Goal: Transaction & Acquisition: Purchase product/service

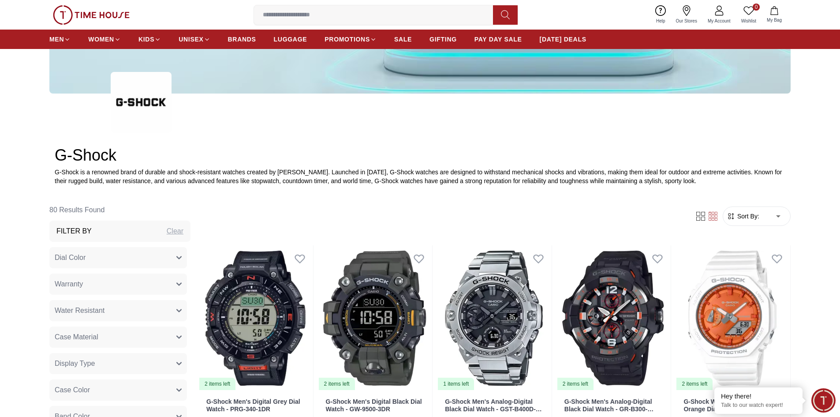
scroll to position [309, 0]
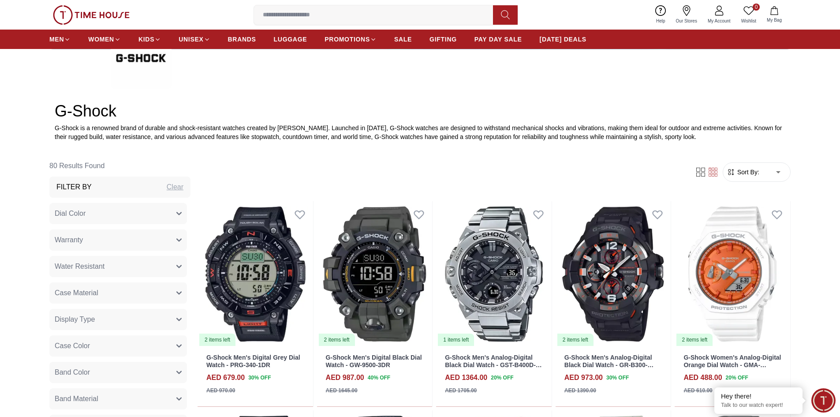
click at [758, 172] on span "Sort By:" at bounding box center [748, 172] width 24 height 9
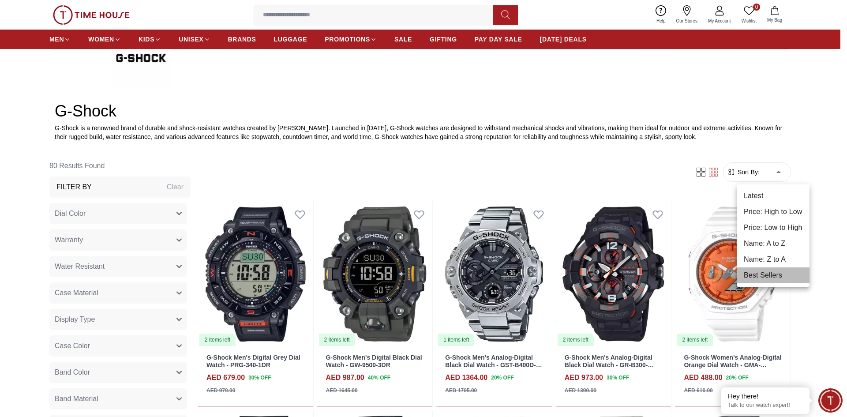
click at [769, 278] on li "Best Sellers" at bounding box center [772, 275] width 73 height 16
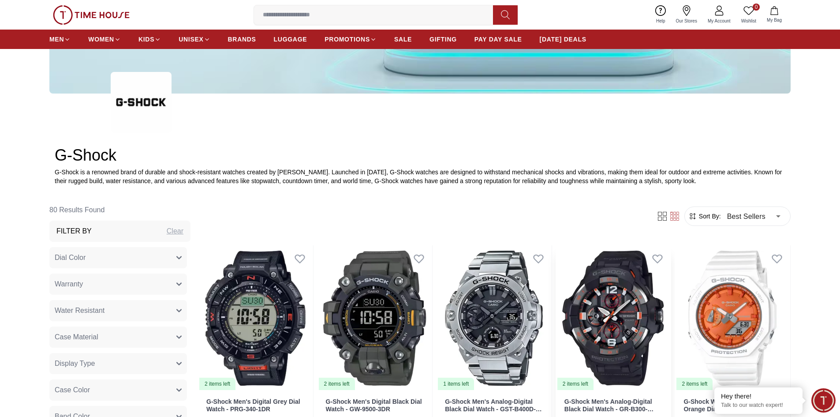
scroll to position [353, 0]
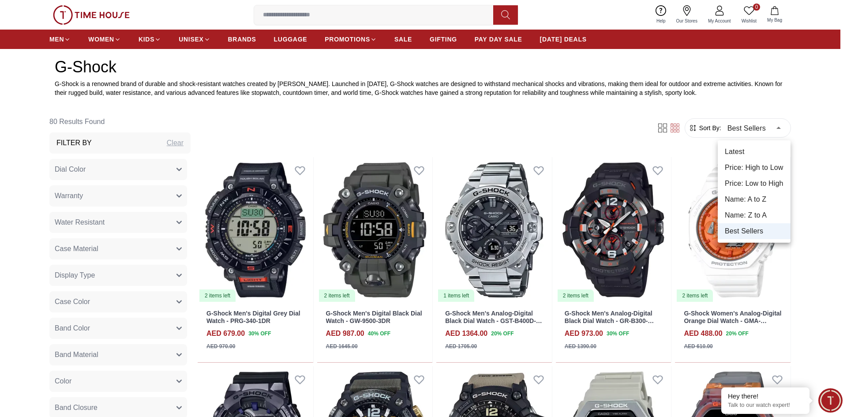
click at [753, 169] on li "Price: High to Low" at bounding box center [753, 168] width 73 height 16
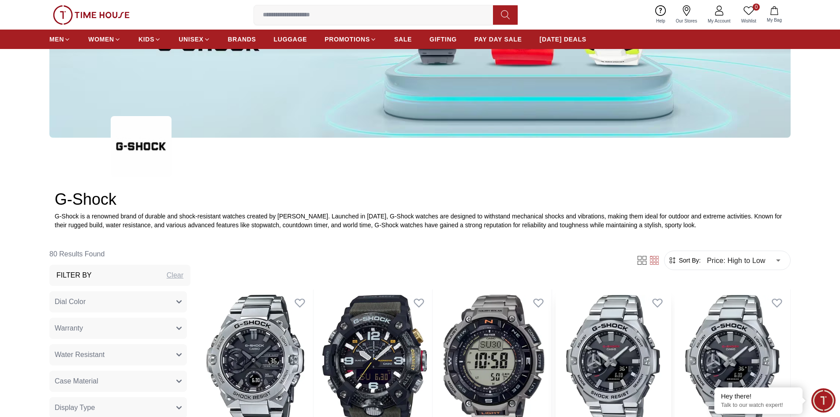
scroll to position [353, 0]
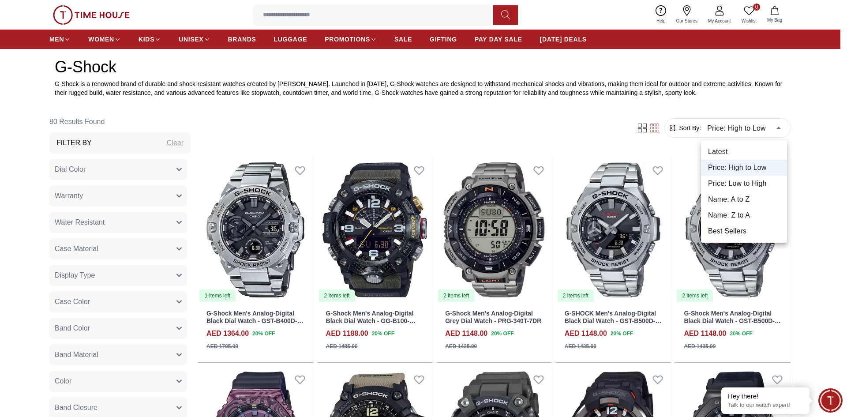
click at [737, 184] on li "Price: Low to High" at bounding box center [744, 184] width 86 height 16
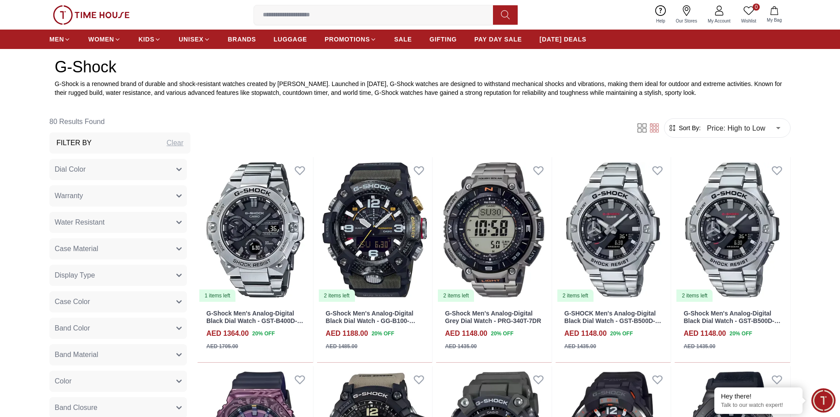
type input "*"
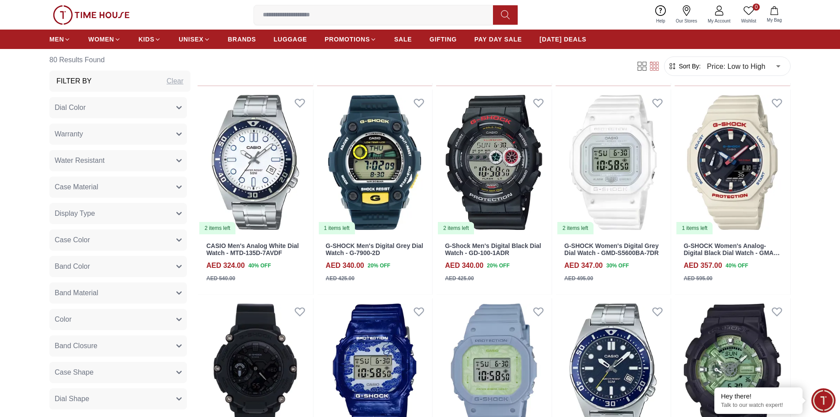
scroll to position [926, 0]
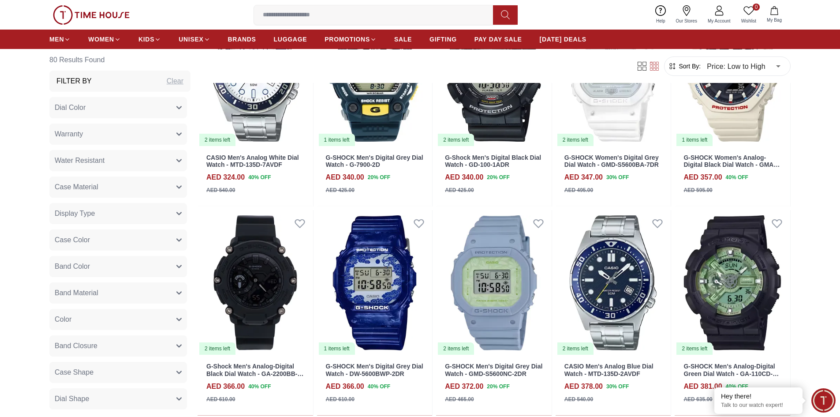
scroll to position [882, 0]
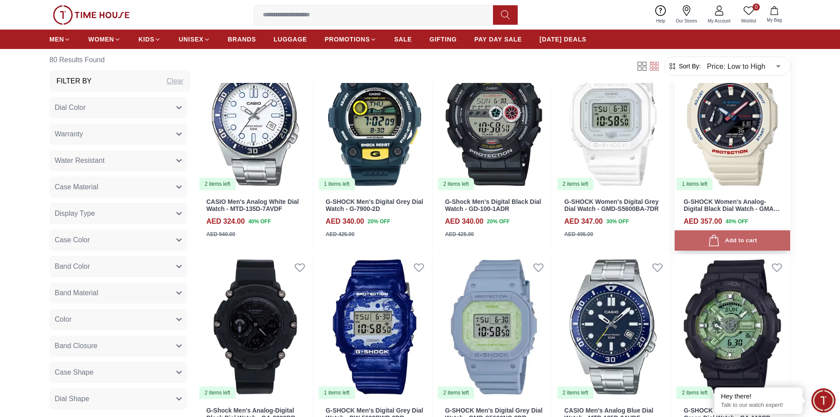
click at [730, 240] on div "Add to cart" at bounding box center [732, 241] width 49 height 12
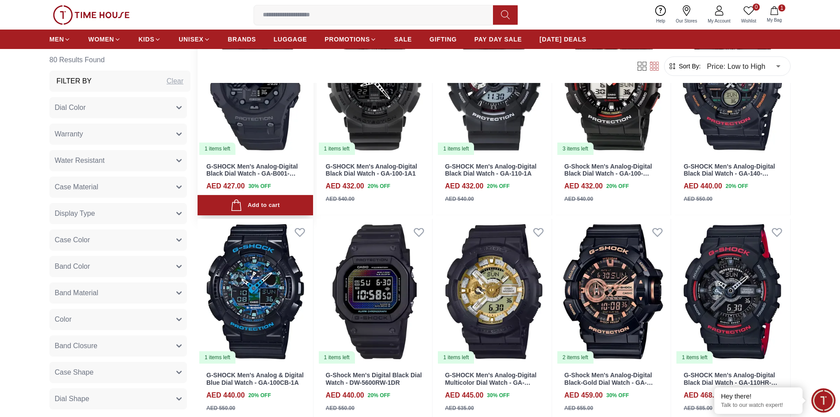
scroll to position [1588, 0]
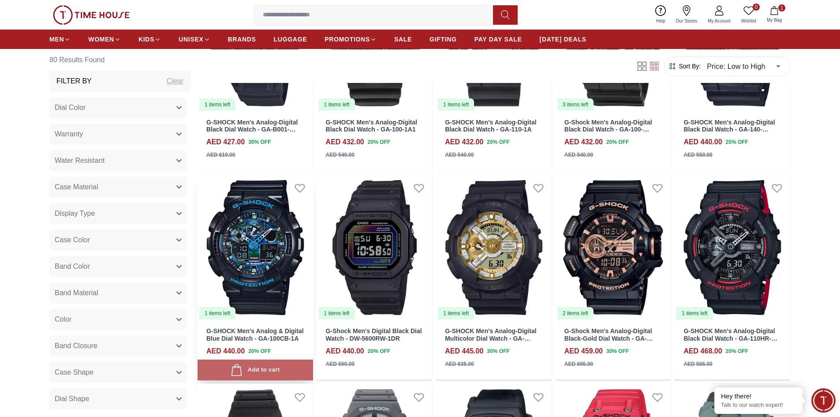
click at [267, 359] on button "Add to cart" at bounding box center [256, 369] width 116 height 21
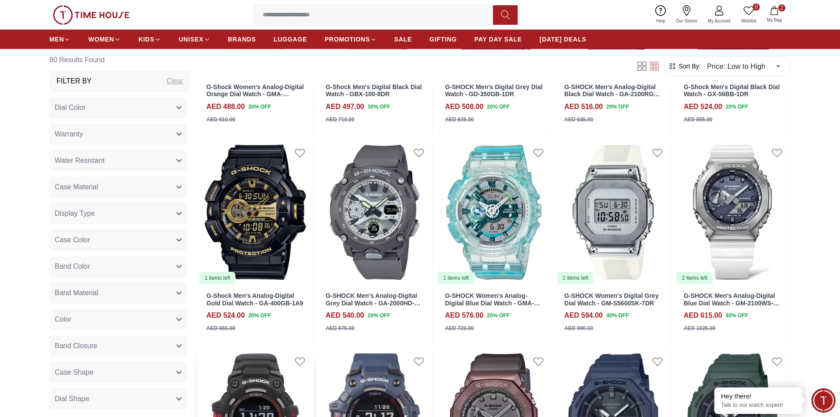
scroll to position [2337, 0]
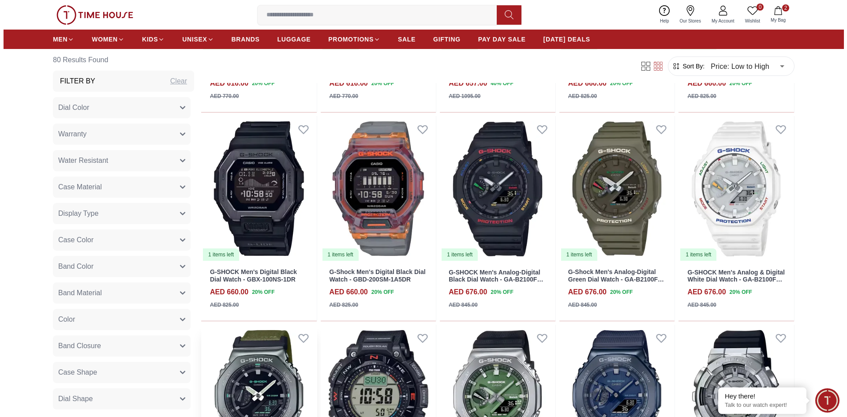
scroll to position [2778, 0]
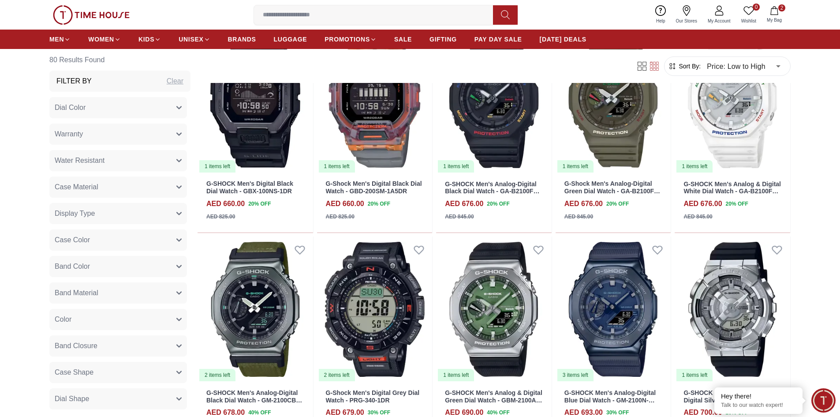
click at [779, 10] on span "2" at bounding box center [781, 7] width 7 height 7
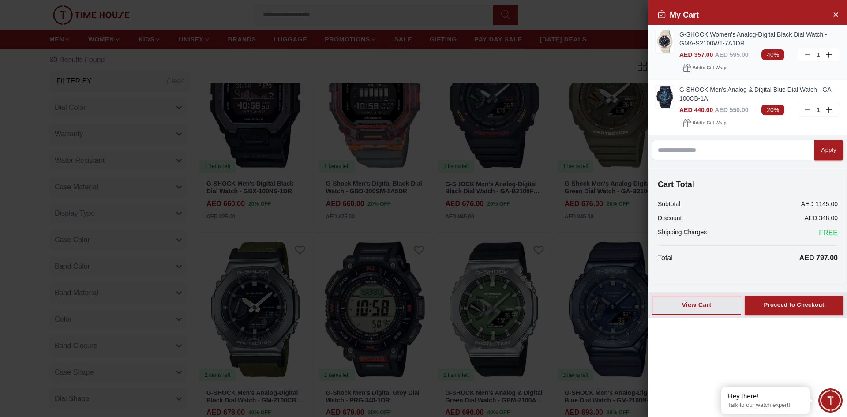
click at [669, 41] on img at bounding box center [665, 41] width 18 height 22
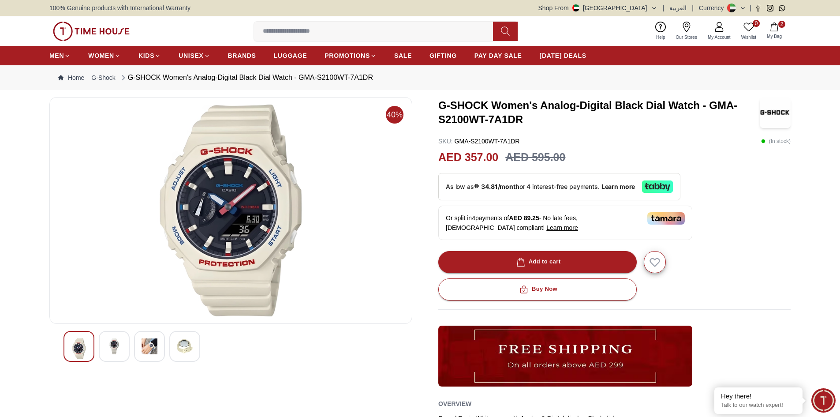
click at [235, 178] on img at bounding box center [231, 211] width 348 height 212
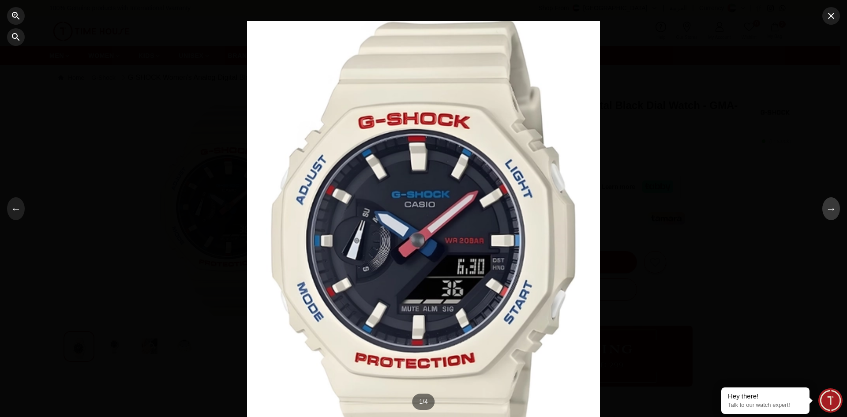
click at [834, 212] on button "→" at bounding box center [831, 208] width 18 height 23
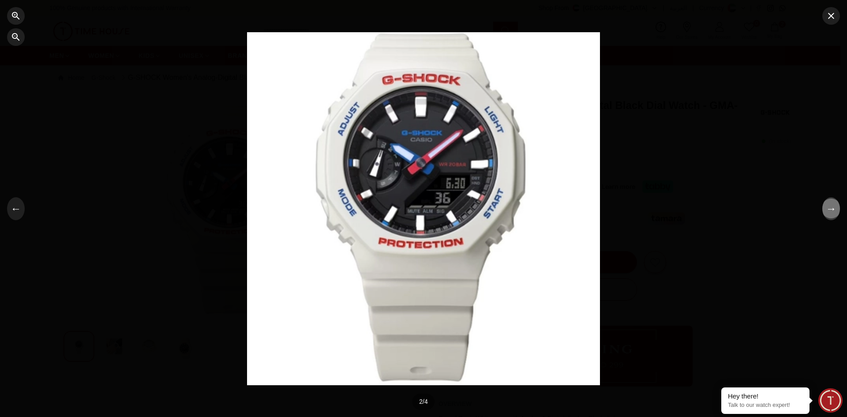
click at [829, 208] on button "→" at bounding box center [831, 208] width 18 height 23
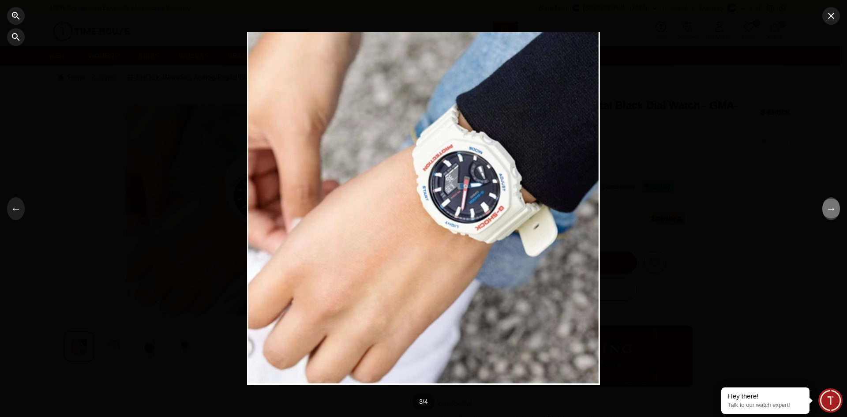
click at [829, 207] on button "→" at bounding box center [831, 208] width 18 height 23
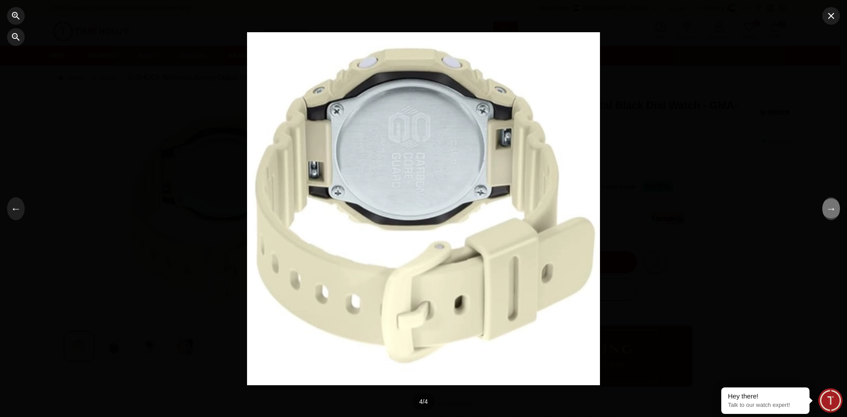
click at [836, 206] on button "→" at bounding box center [831, 208] width 18 height 23
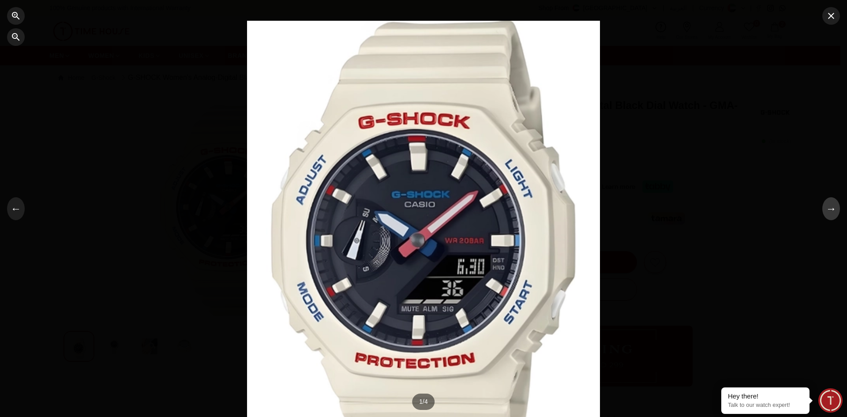
click at [832, 207] on button "→" at bounding box center [831, 208] width 18 height 23
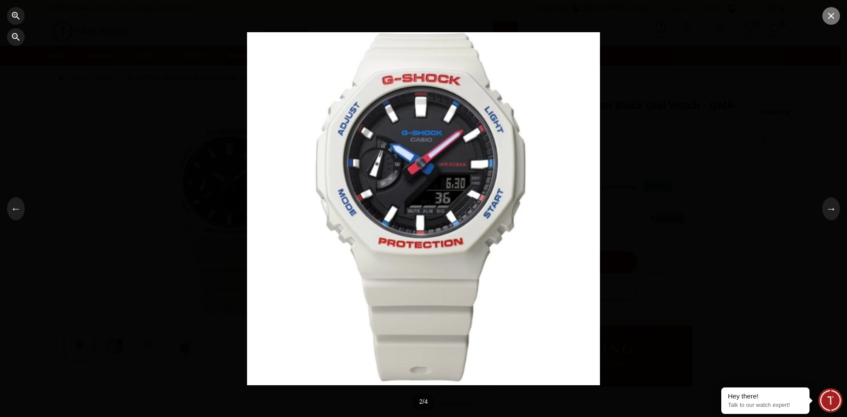
click at [825, 23] on button "button" at bounding box center [831, 16] width 18 height 18
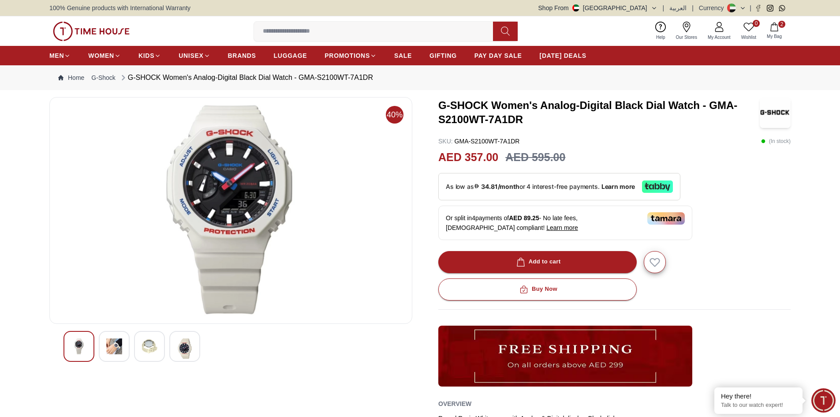
click at [122, 347] on img at bounding box center [114, 346] width 16 height 16
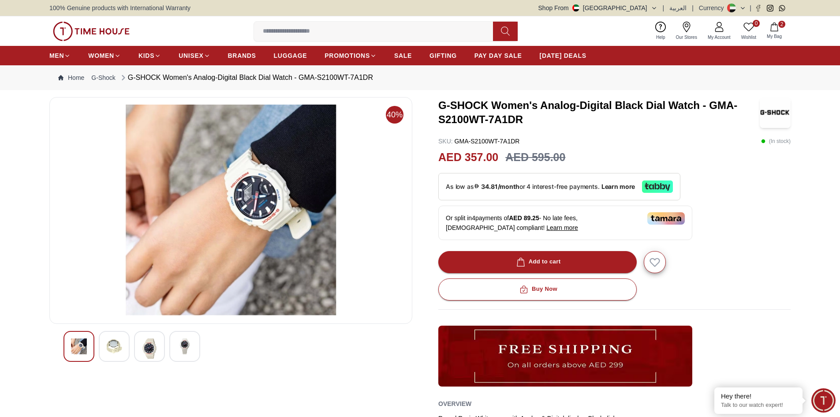
click at [150, 347] on img at bounding box center [150, 348] width 16 height 20
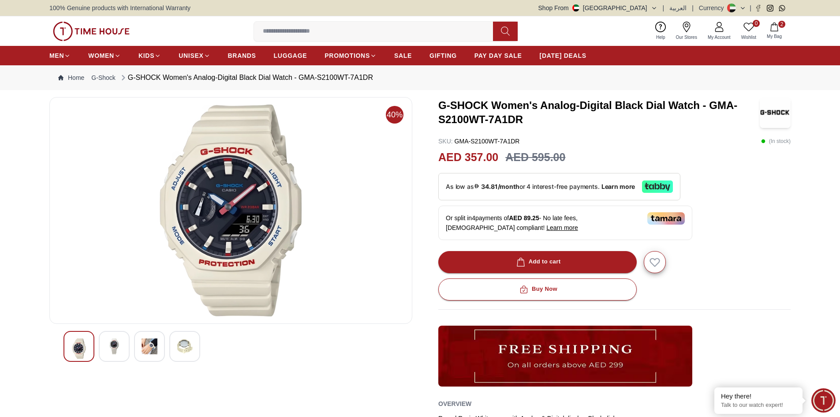
click at [183, 347] on img at bounding box center [185, 346] width 16 height 16
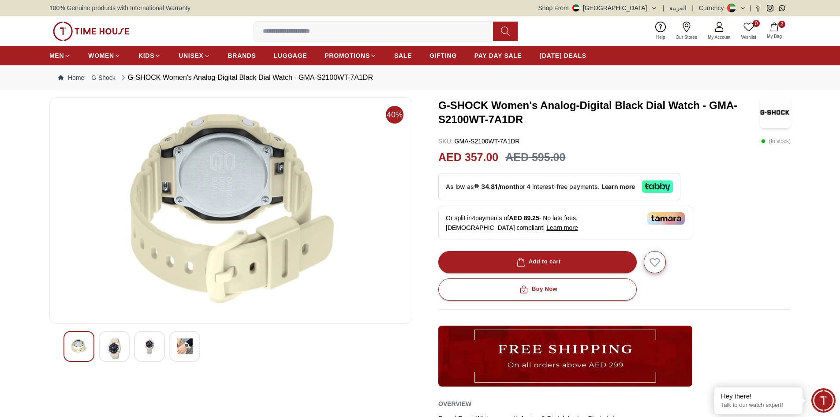
click at [780, 31] on button "2 My Bag" at bounding box center [775, 31] width 26 height 21
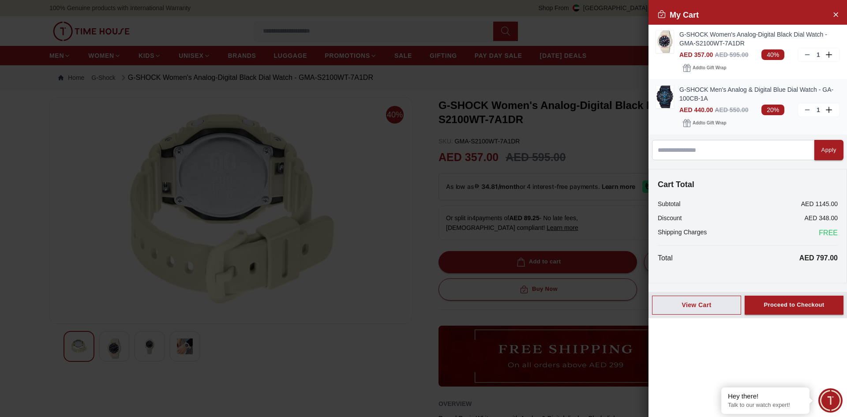
click at [670, 93] on img at bounding box center [665, 97] width 18 height 22
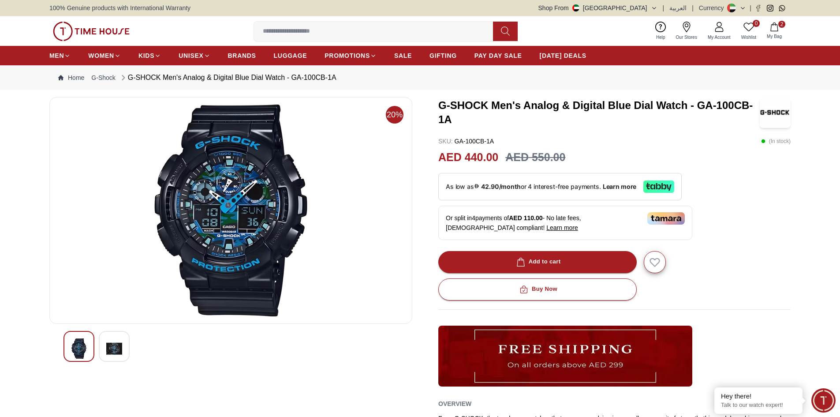
click at [234, 213] on img at bounding box center [231, 211] width 348 height 212
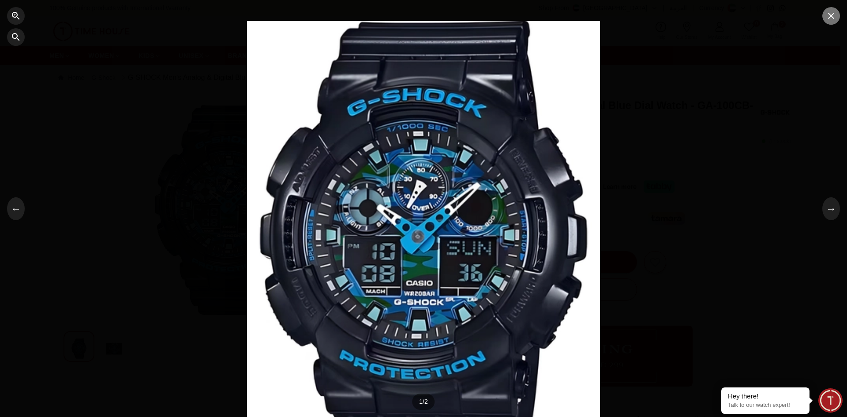
click at [832, 13] on icon "button" at bounding box center [831, 16] width 11 height 11
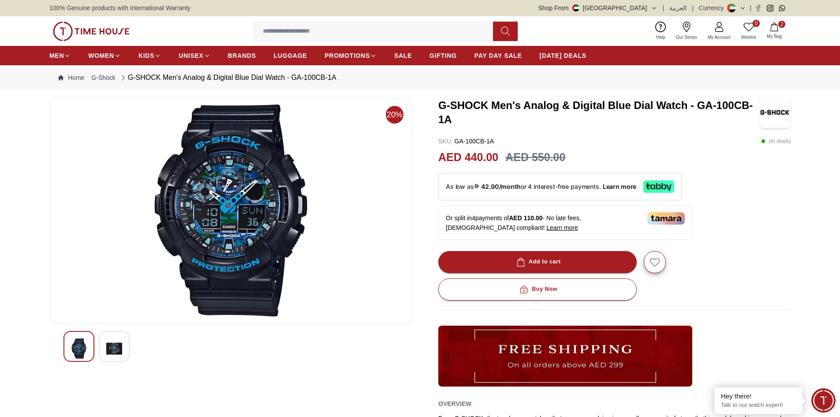
click at [782, 22] on span "2" at bounding box center [781, 24] width 7 height 7
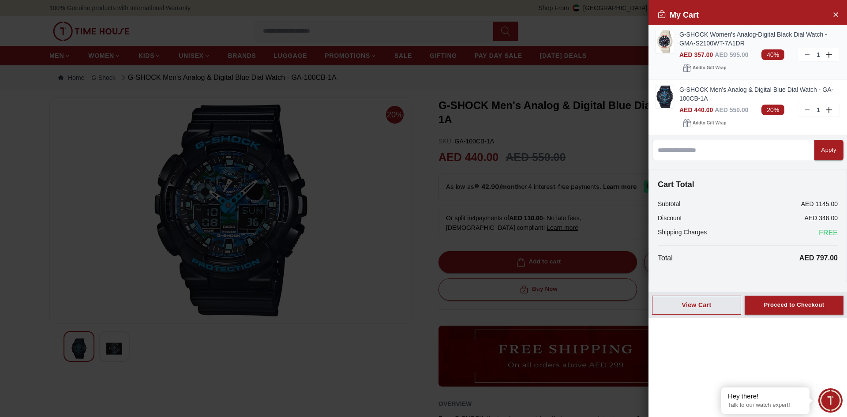
click at [663, 35] on img at bounding box center [665, 41] width 18 height 22
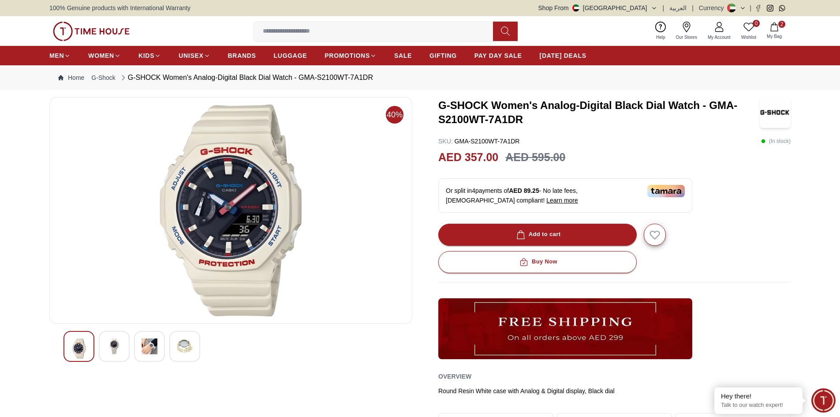
click at [256, 184] on img at bounding box center [231, 211] width 348 height 212
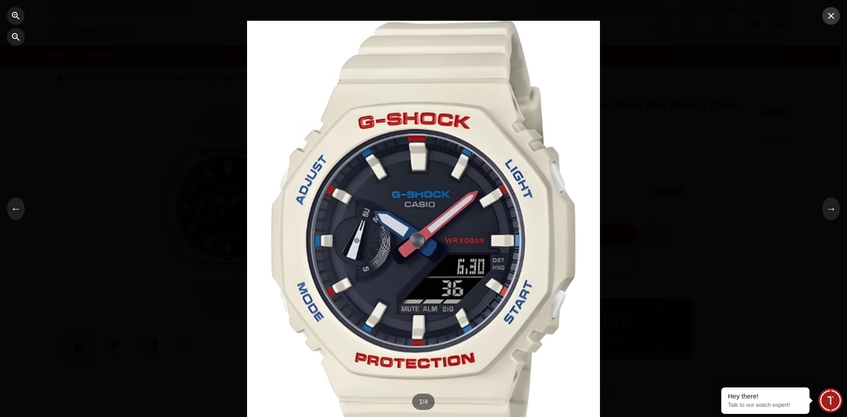
click at [833, 16] on icon "button" at bounding box center [831, 16] width 11 height 11
